Goal: Task Accomplishment & Management: Use online tool/utility

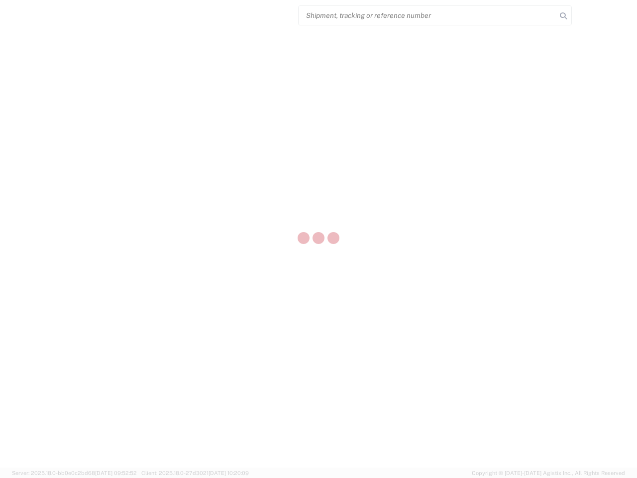
select select "US"
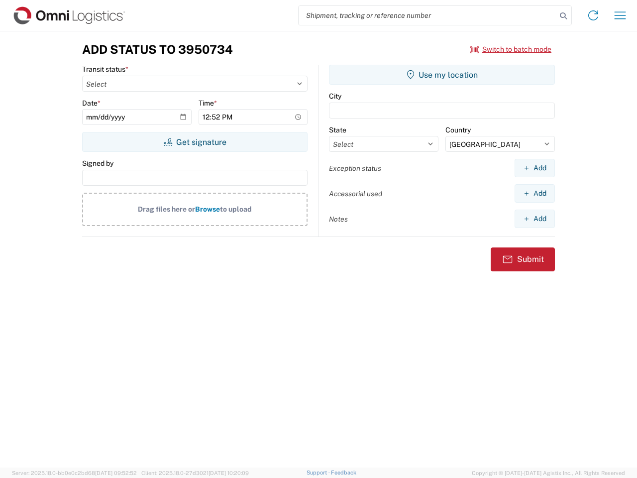
click at [428, 15] on input "search" at bounding box center [428, 15] width 258 height 19
click at [564, 16] on icon at bounding box center [564, 16] width 14 height 14
click at [594, 15] on icon at bounding box center [594, 15] width 16 height 16
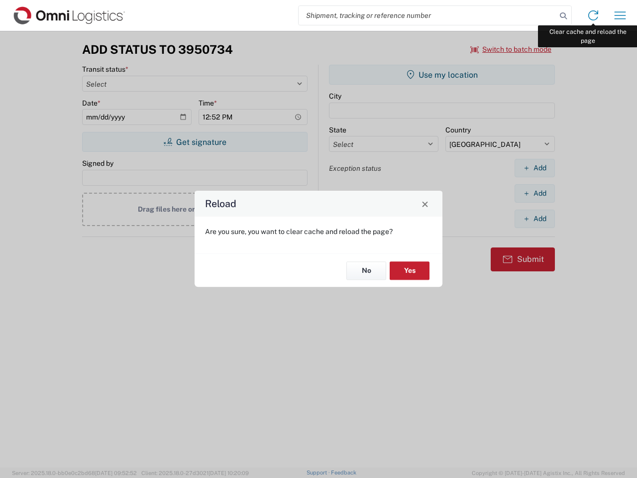
click at [621, 15] on div "Reload Are you sure, you want to clear cache and reload the page? No Yes" at bounding box center [318, 239] width 637 height 478
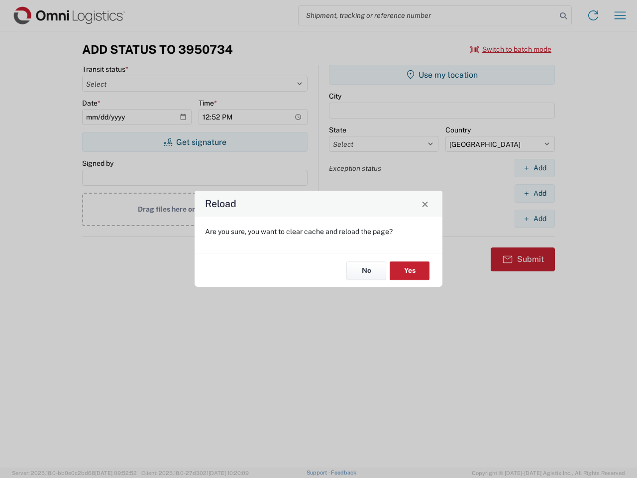
click at [511, 49] on div "Reload Are you sure, you want to clear cache and reload the page? No Yes" at bounding box center [318, 239] width 637 height 478
click at [195, 142] on div "Reload Are you sure, you want to clear cache and reload the page? No Yes" at bounding box center [318, 239] width 637 height 478
click at [442, 75] on div "Reload Are you sure, you want to clear cache and reload the page? No Yes" at bounding box center [318, 239] width 637 height 478
click at [535, 168] on div "Reload Are you sure, you want to clear cache and reload the page? No Yes" at bounding box center [318, 239] width 637 height 478
click at [535, 193] on div "Reload Are you sure, you want to clear cache and reload the page? No Yes" at bounding box center [318, 239] width 637 height 478
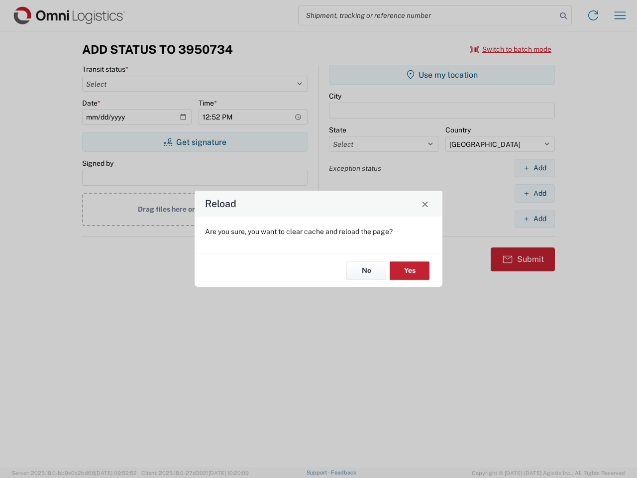
click at [535, 219] on div "Reload Are you sure, you want to clear cache and reload the page? No Yes" at bounding box center [318, 239] width 637 height 478
